Goal: Feedback & Contribution: Leave review/rating

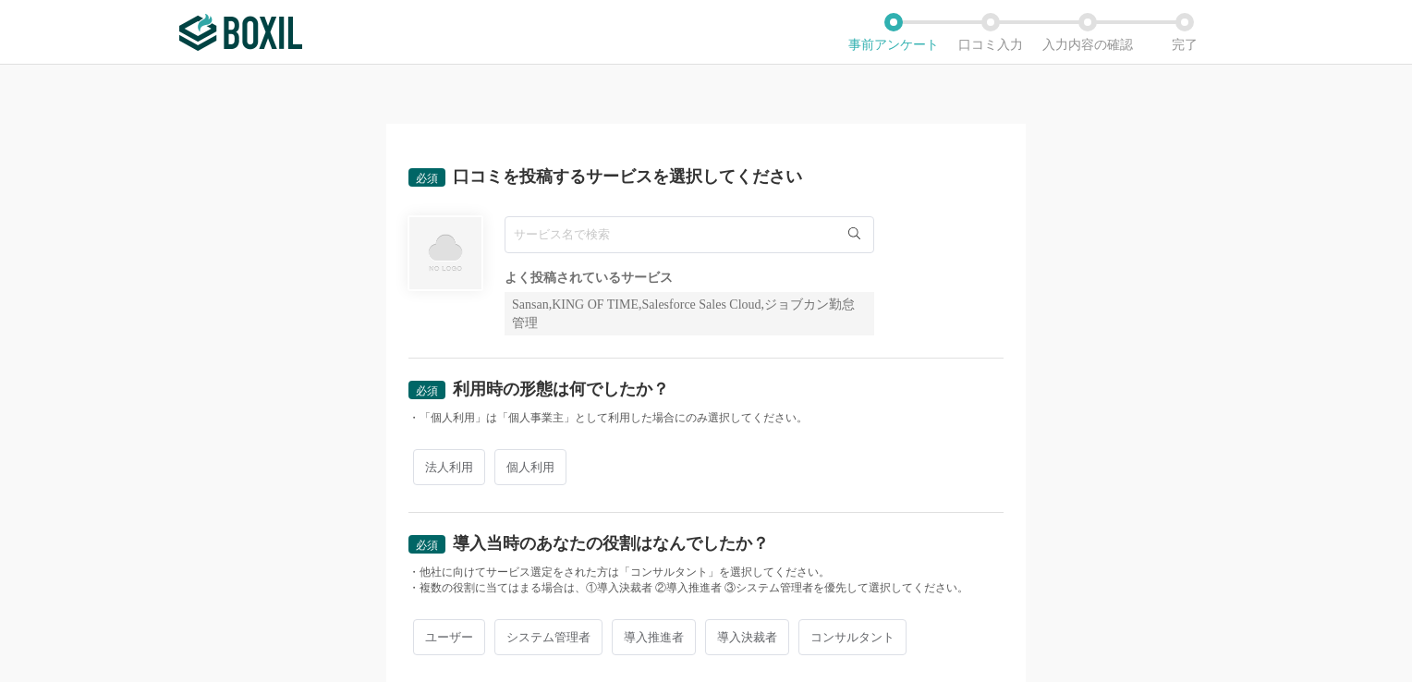
click at [552, 233] on input "text" at bounding box center [690, 234] width 370 height 37
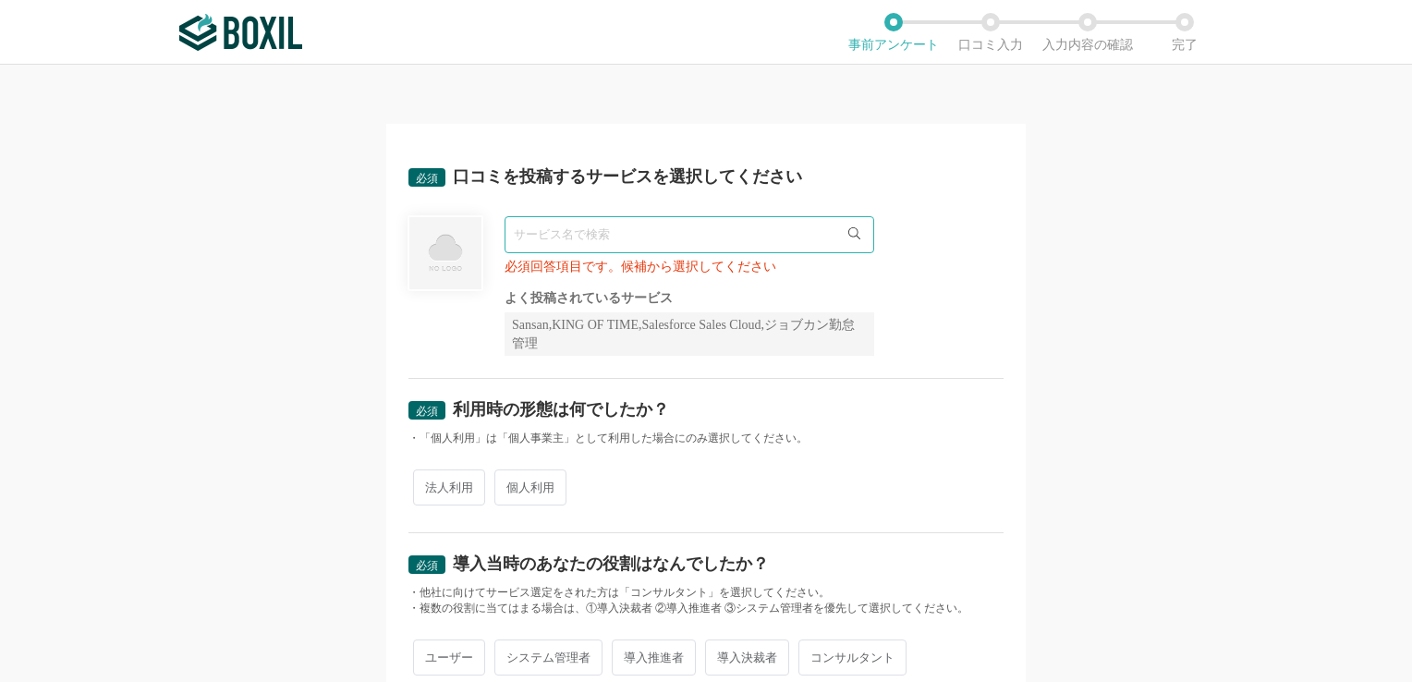
click at [848, 236] on icon at bounding box center [854, 233] width 12 height 12
click at [662, 233] on input "text" at bounding box center [690, 234] width 370 height 37
click at [540, 267] on span "BizHawkEye" at bounding box center [556, 273] width 64 height 12
type input "BizHawkEye"
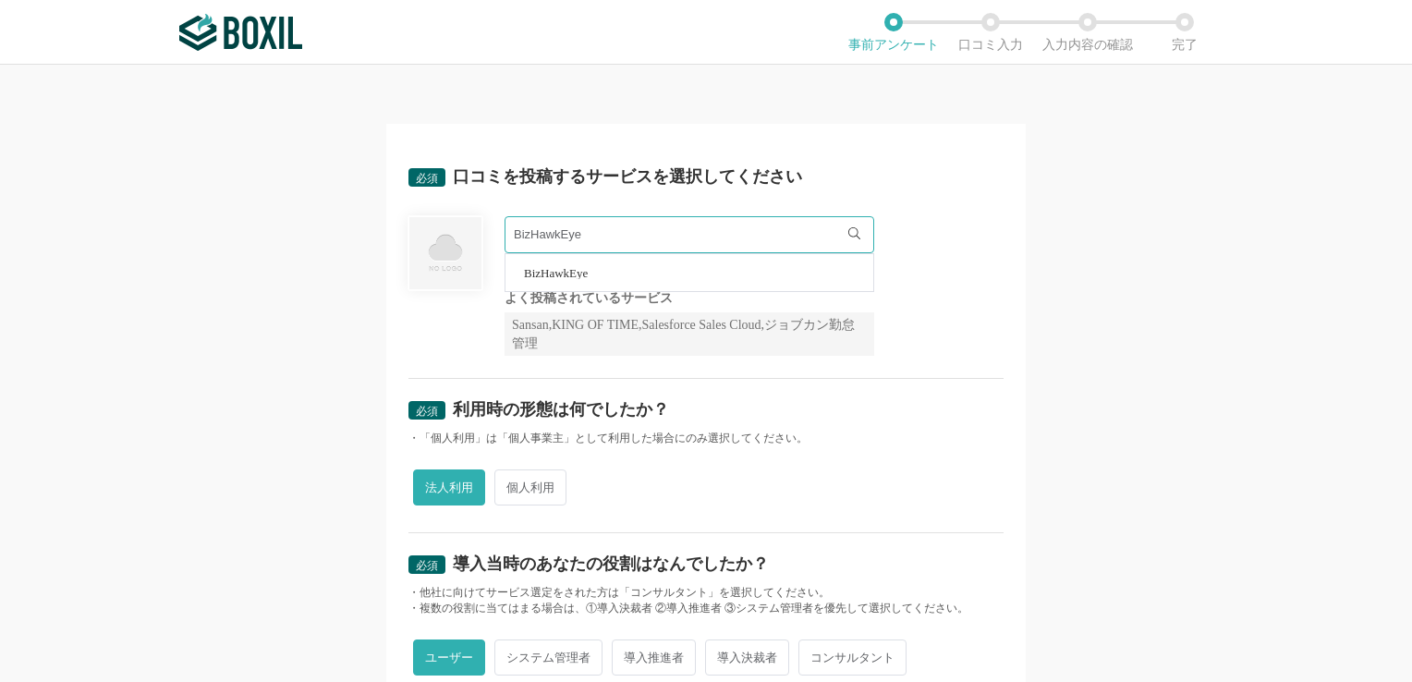
radio input "true"
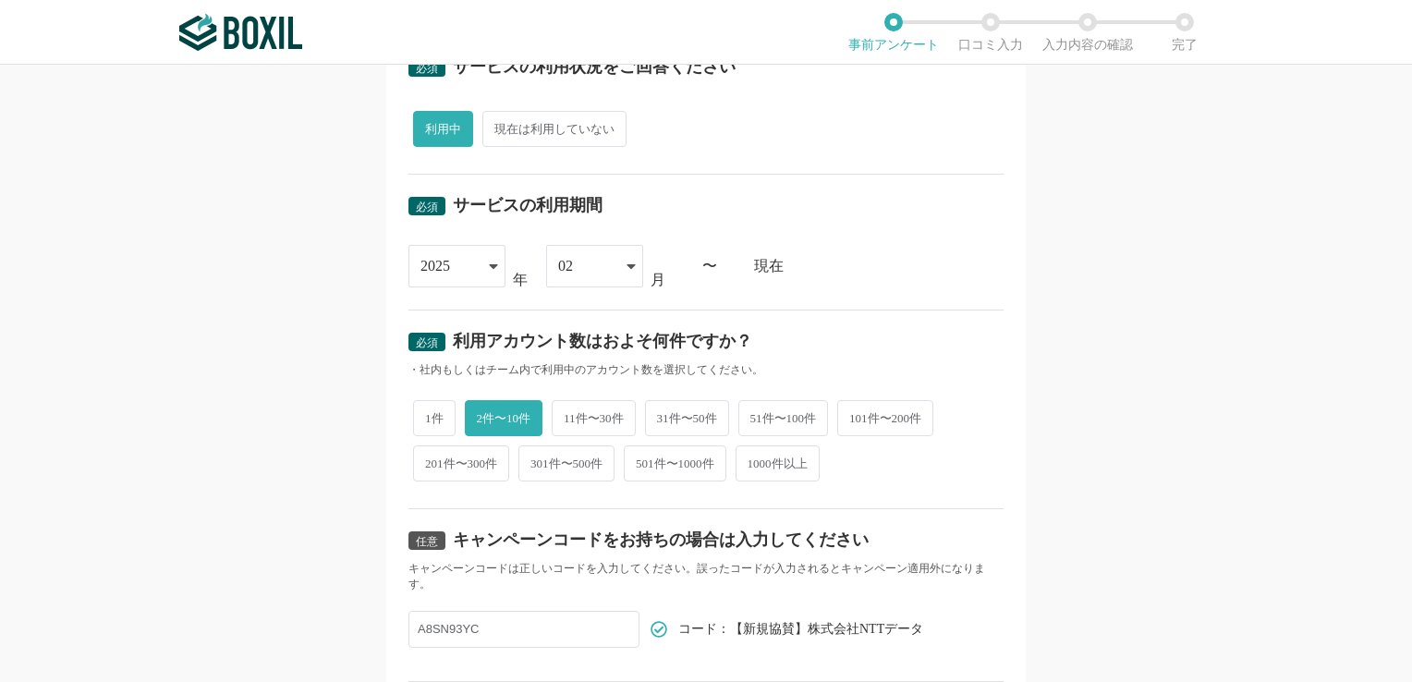
scroll to position [739, 0]
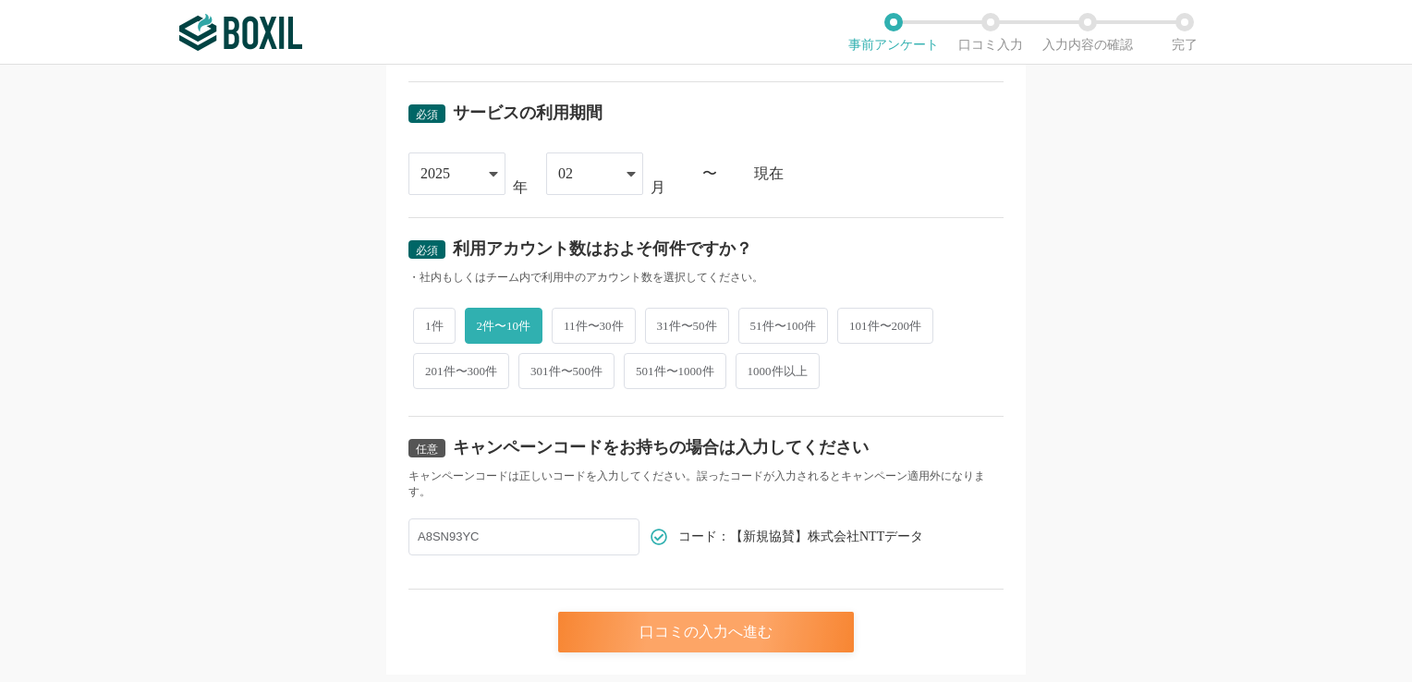
click at [680, 643] on div "口コミの入力へ進む" at bounding box center [706, 632] width 296 height 41
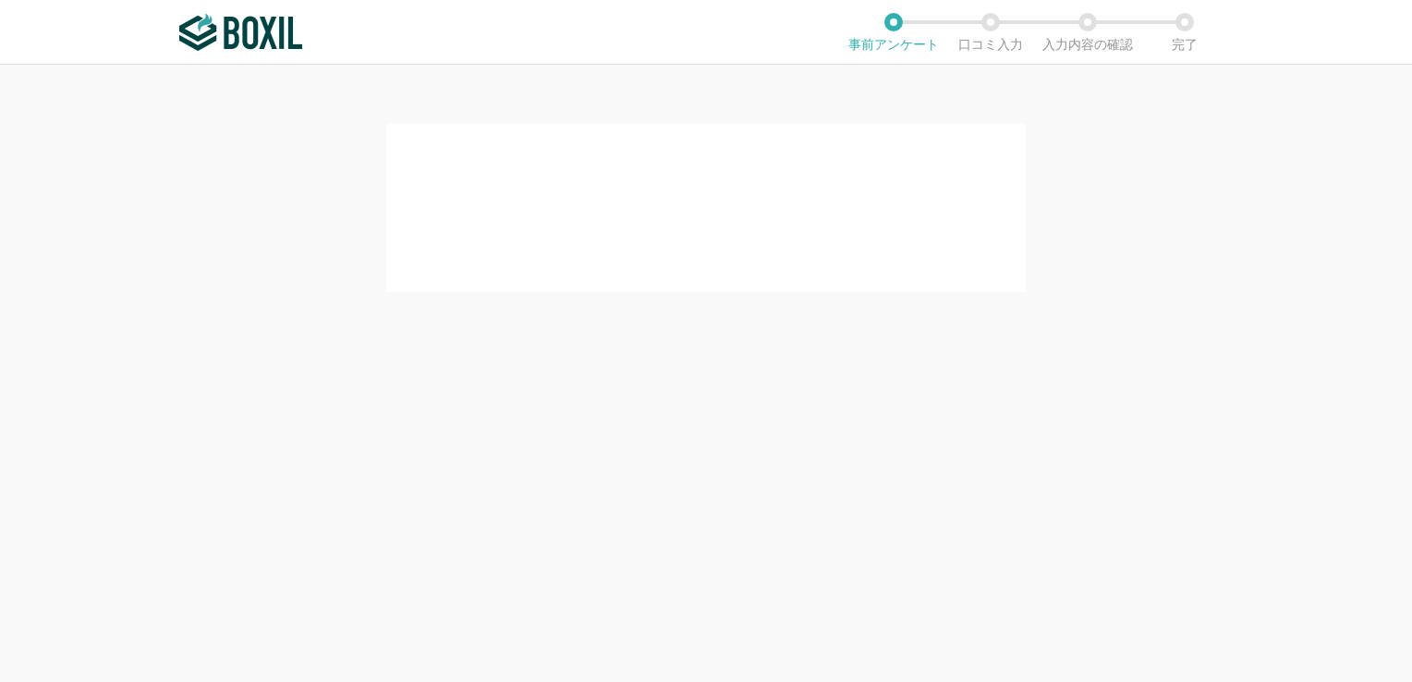
scroll to position [0, 0]
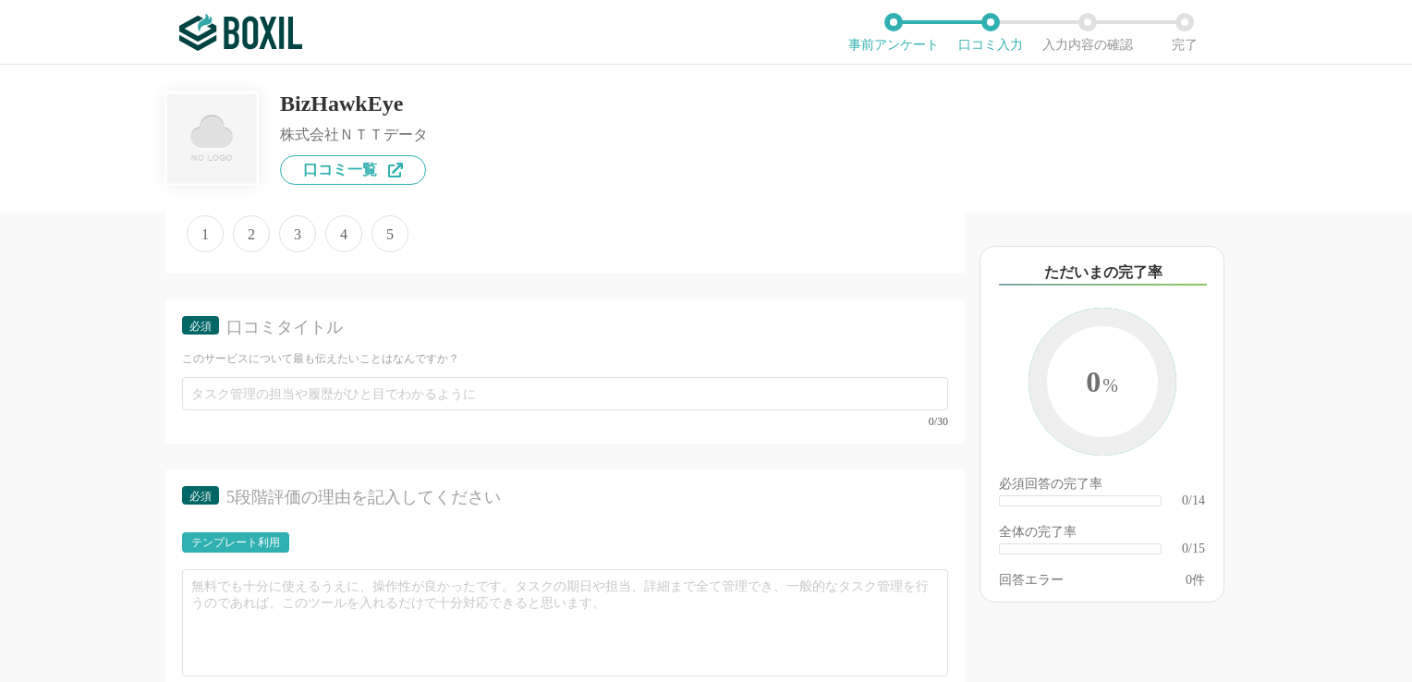
scroll to position [1663, 0]
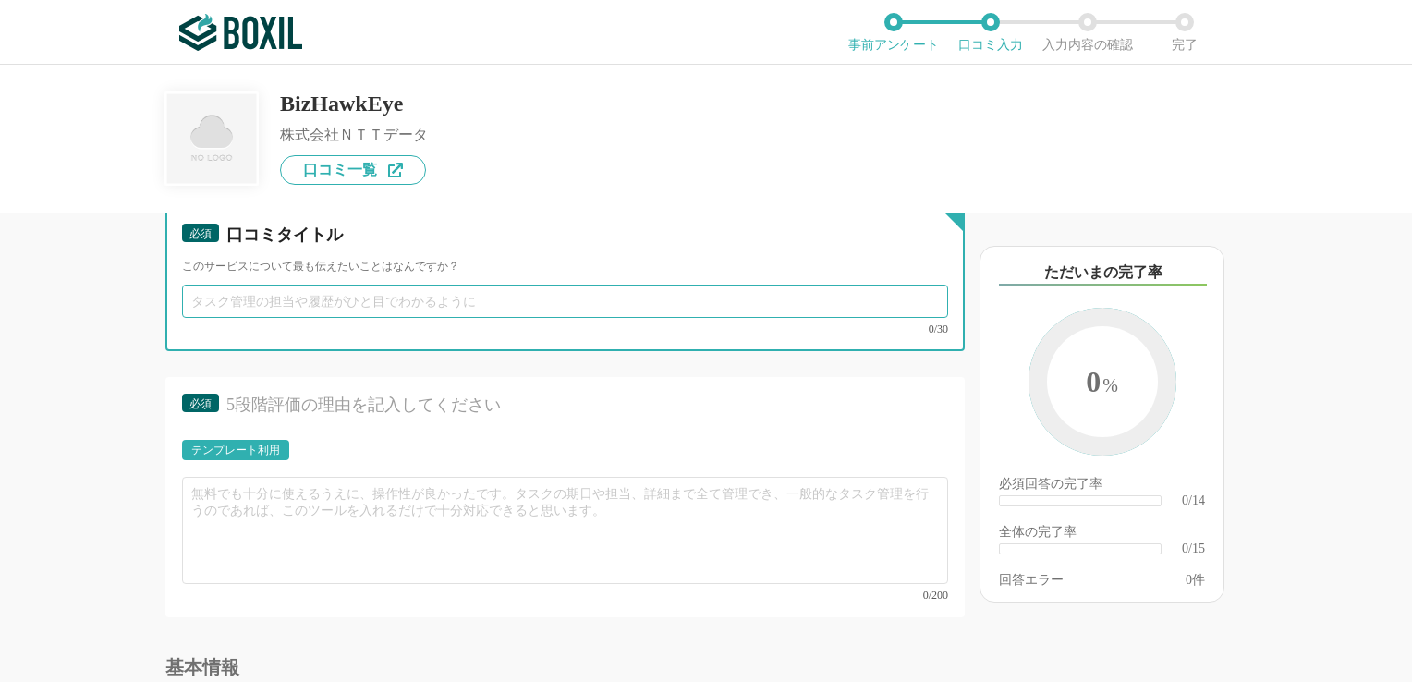
click at [770, 294] on input "text" at bounding box center [565, 301] width 766 height 33
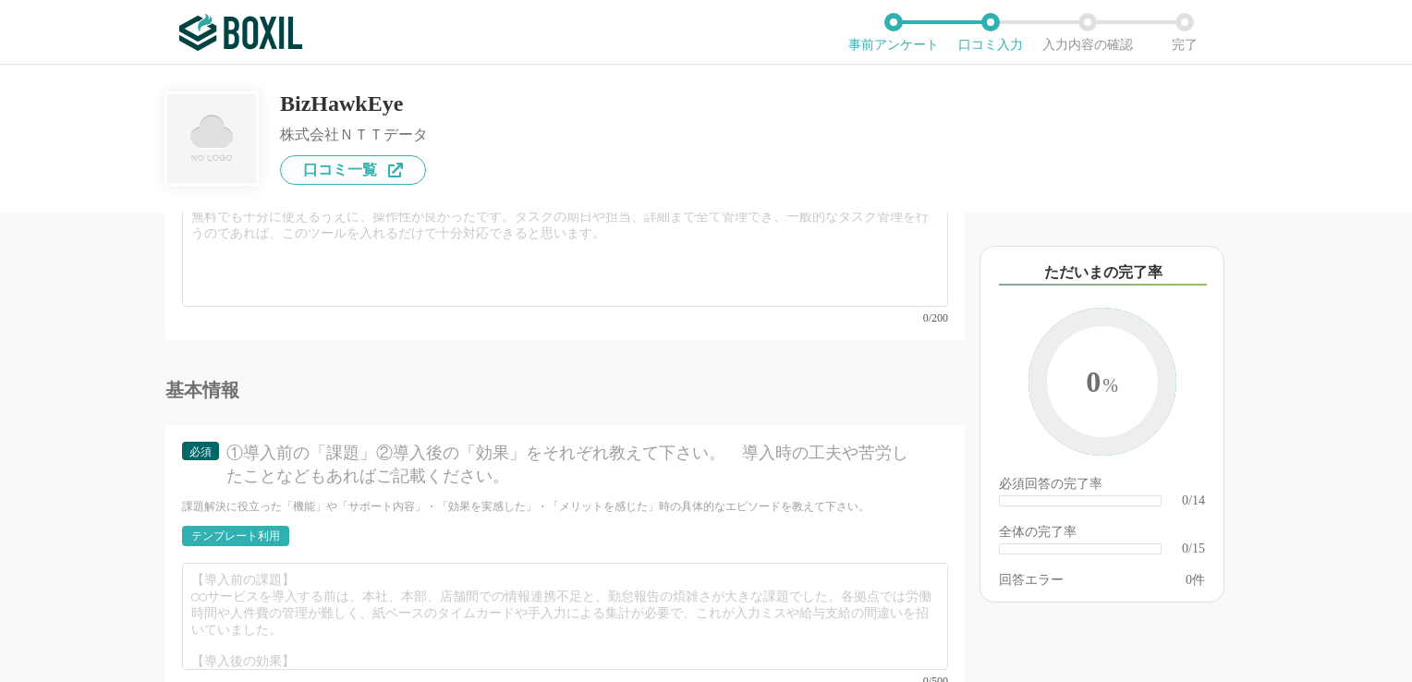
scroll to position [1756, 0]
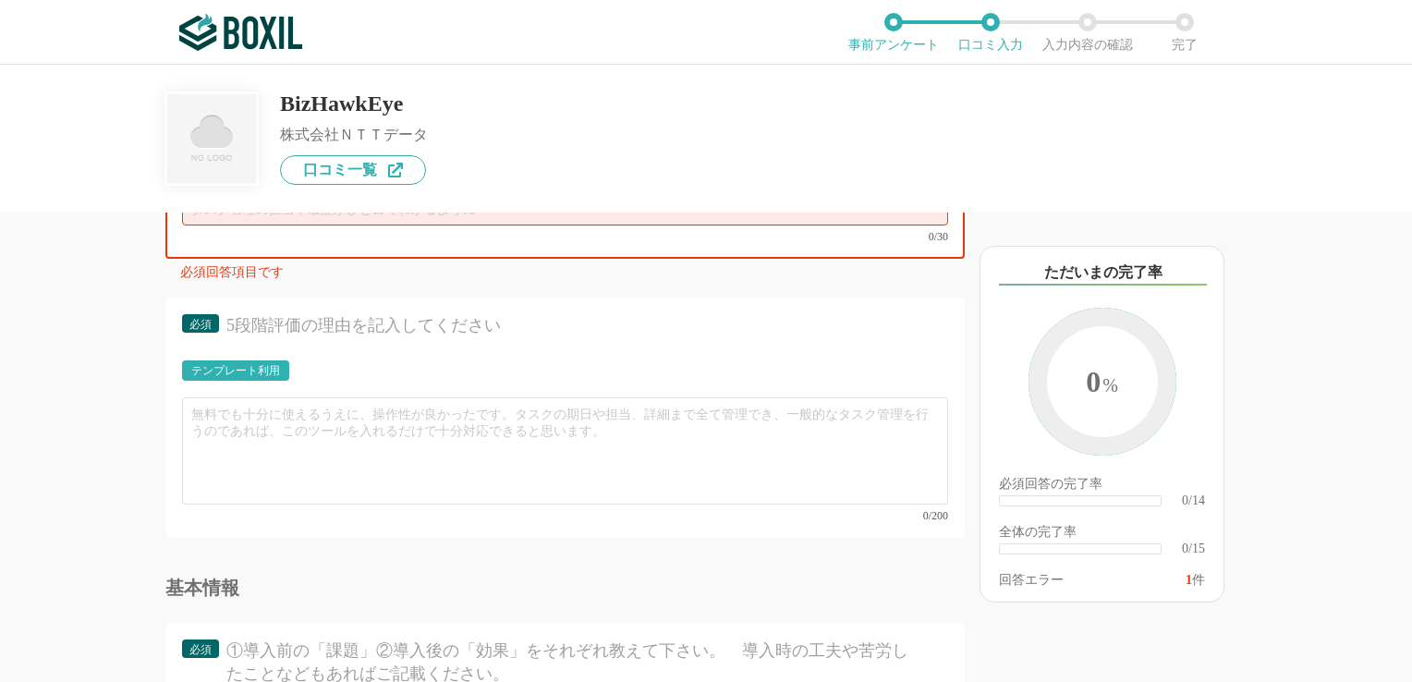
click at [63, 357] on div "他のサービス・ツールと連携していますか？ ※複数選択可 例：Slack、Salesforce 選択したサービス 未選択 必須 使いやすさ（５点満点） 直感的に…" at bounding box center [503, 447] width 924 height 469
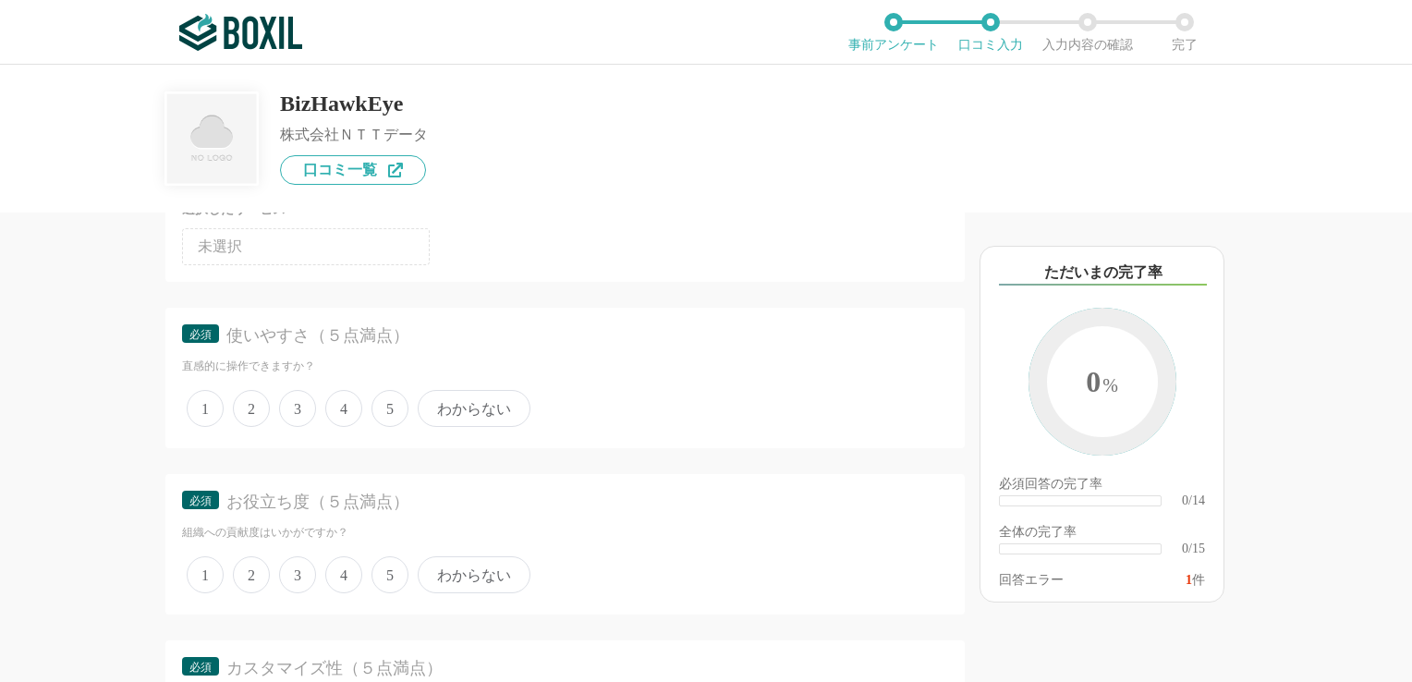
scroll to position [0, 0]
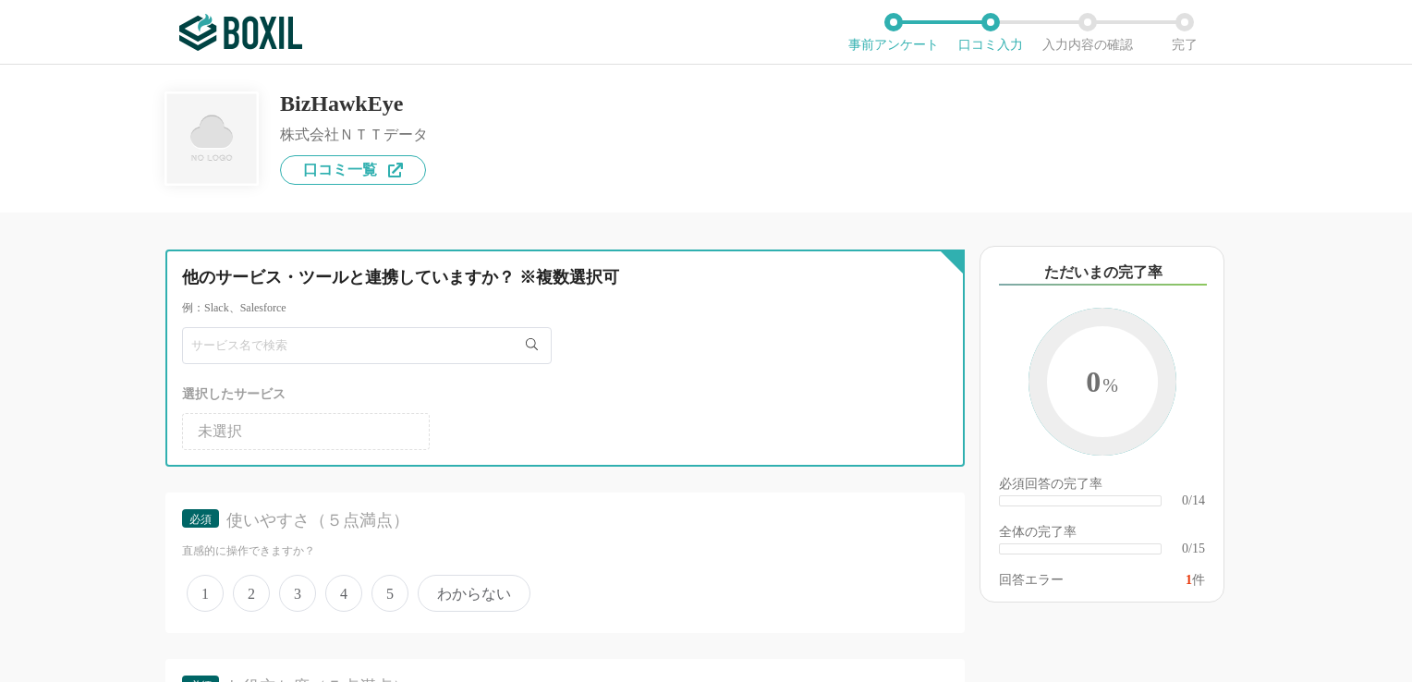
click at [366, 359] on input "text" at bounding box center [367, 345] width 370 height 37
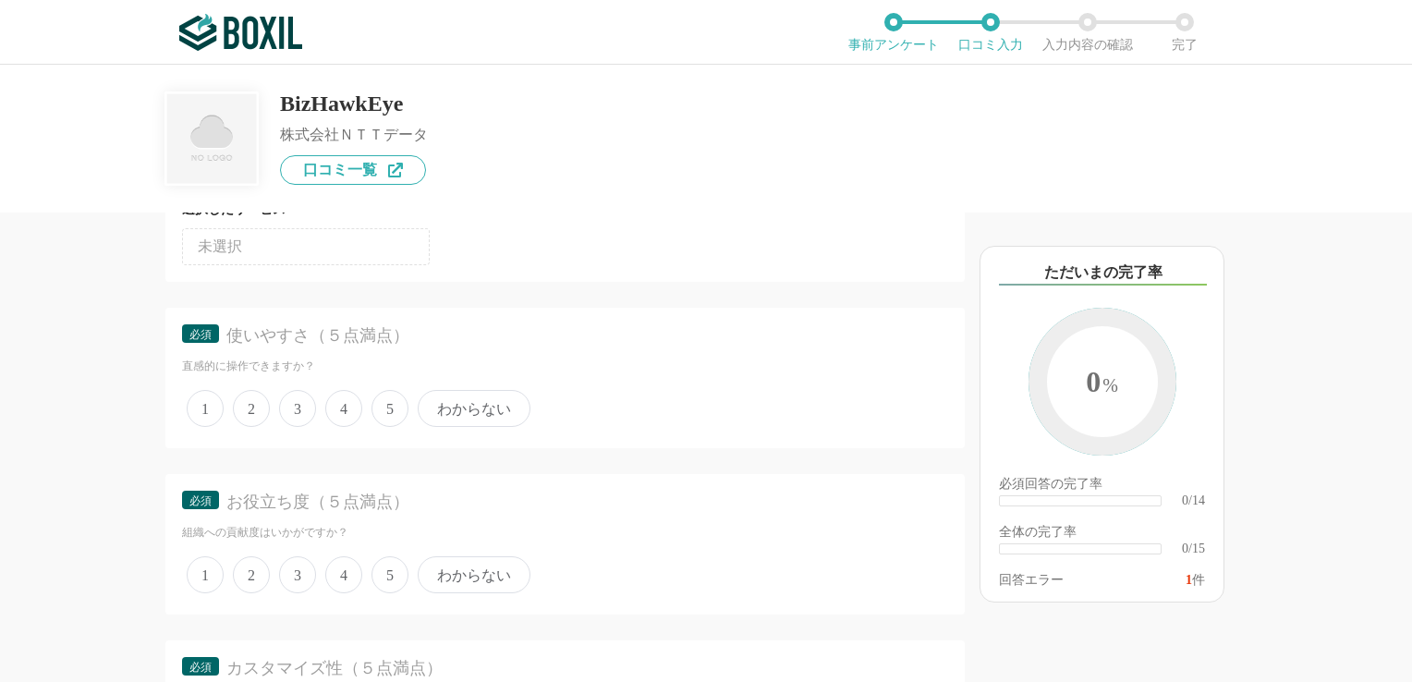
click at [87, 343] on div "他のサービス・ツールと連携していますか？ ※複数選択可 例：Slack、Salesforce 選択したサービス 未選択 必須 使いやすさ（５点満点） 直感的に…" at bounding box center [503, 447] width 924 height 469
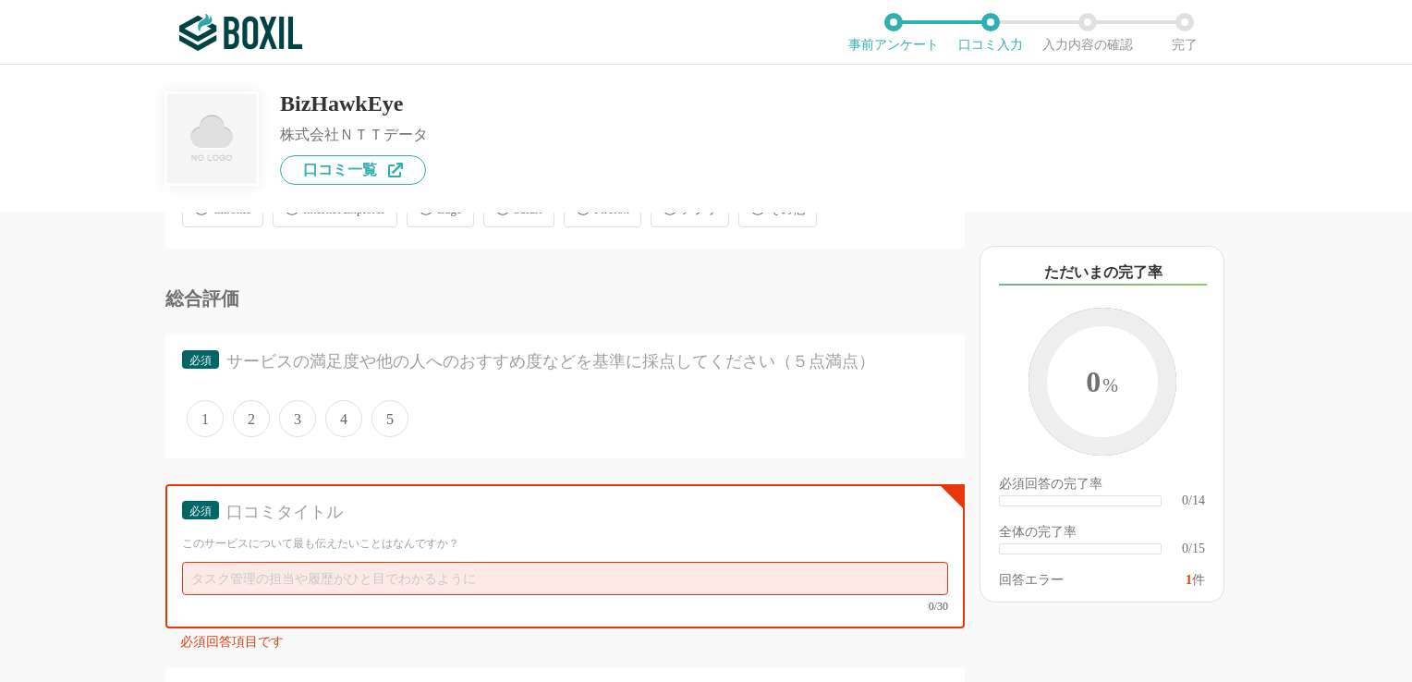
scroll to position [1479, 0]
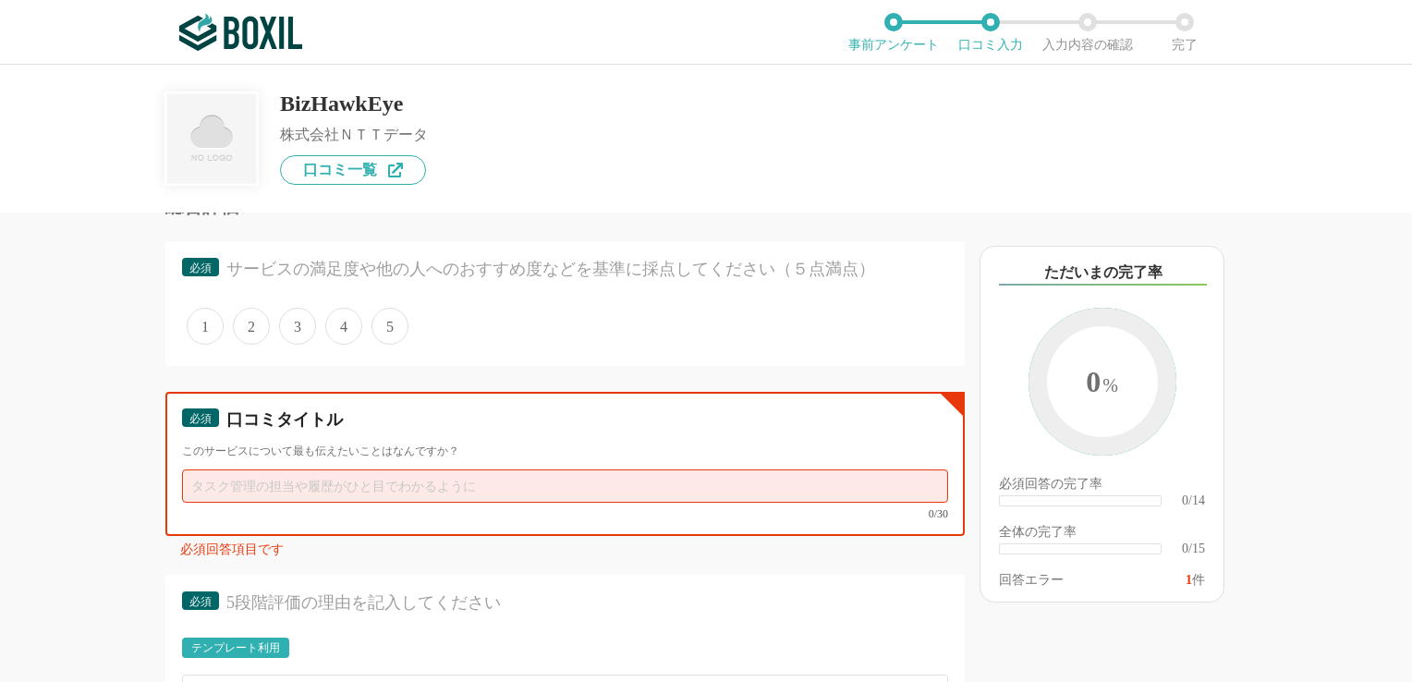
click at [459, 474] on input "text" at bounding box center [565, 485] width 766 height 33
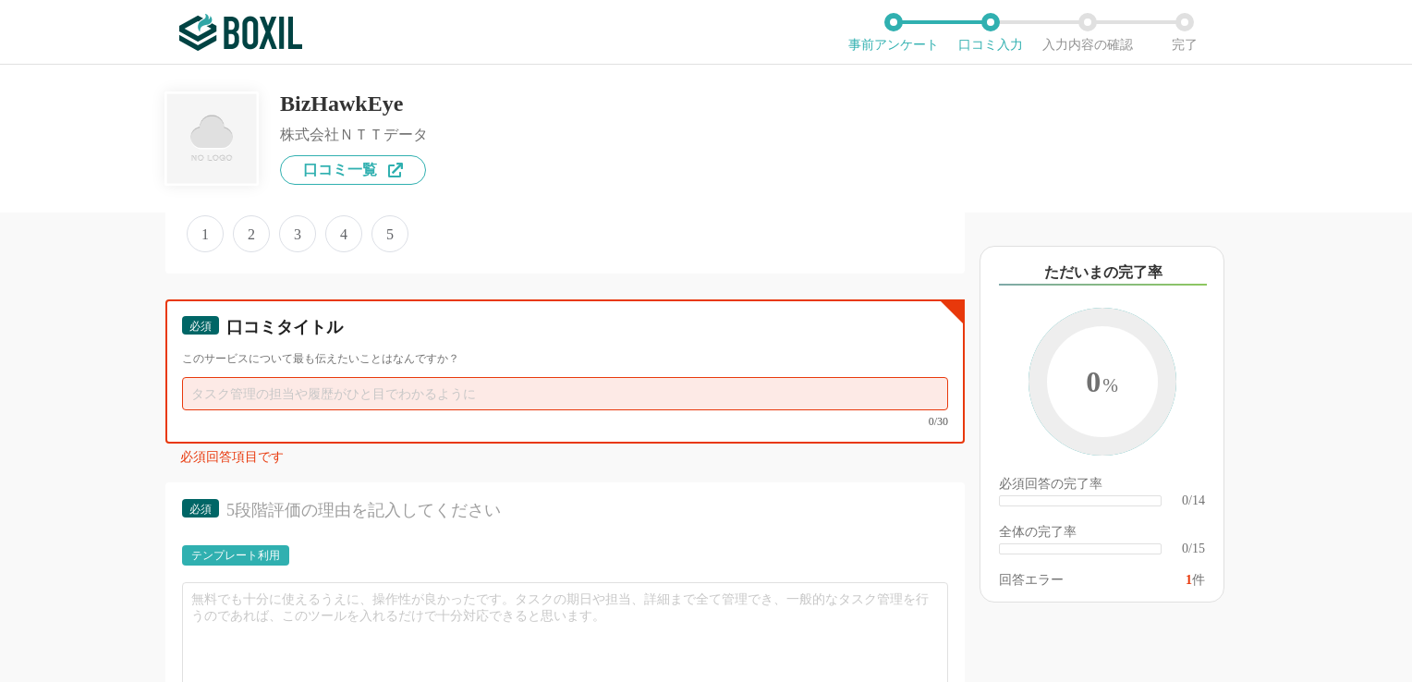
scroll to position [1756, 0]
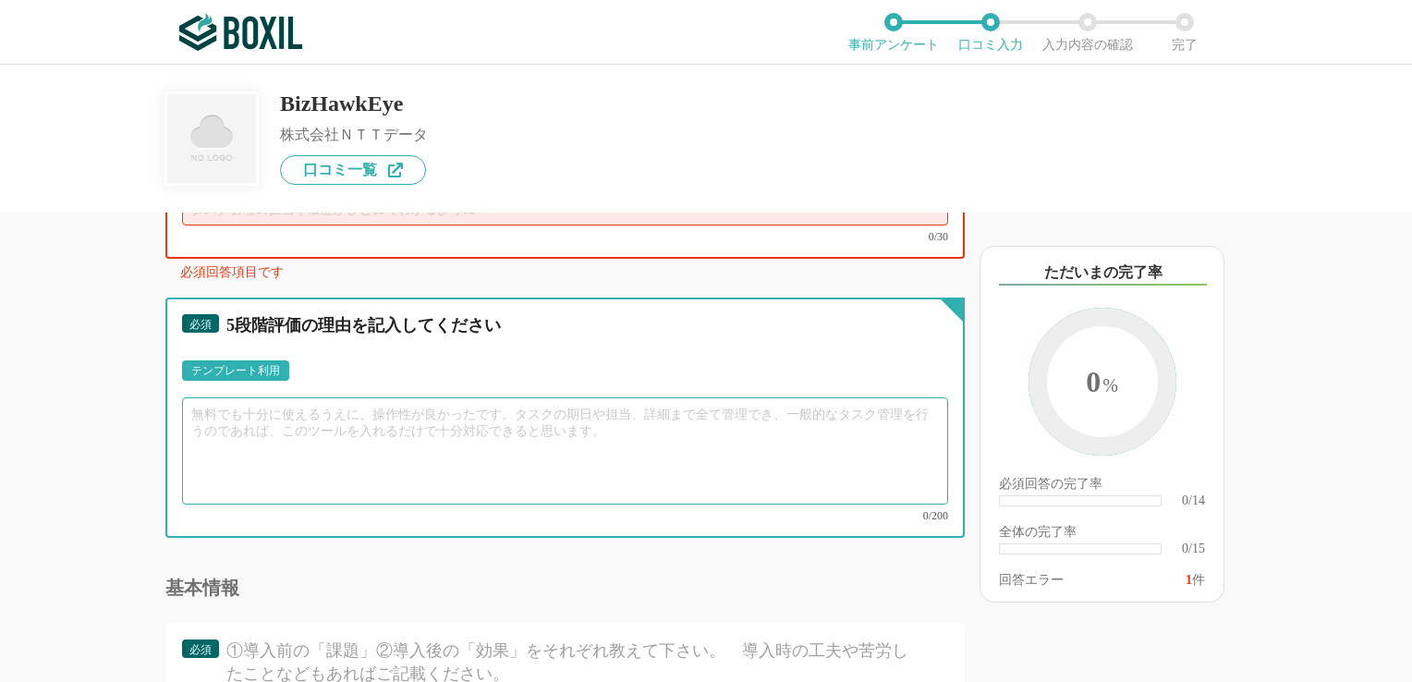
click at [406, 439] on textarea at bounding box center [565, 450] width 766 height 107
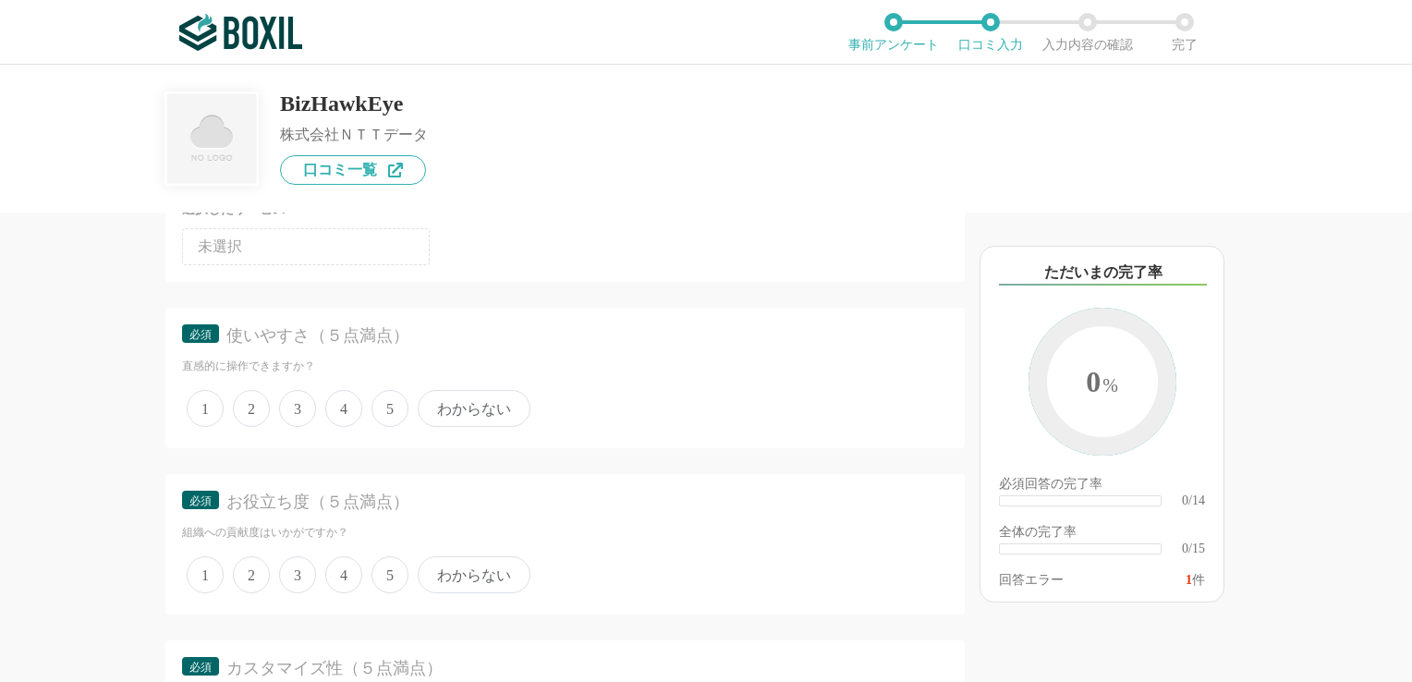
scroll to position [0, 0]
